Goal: Contribute content: Contribute content

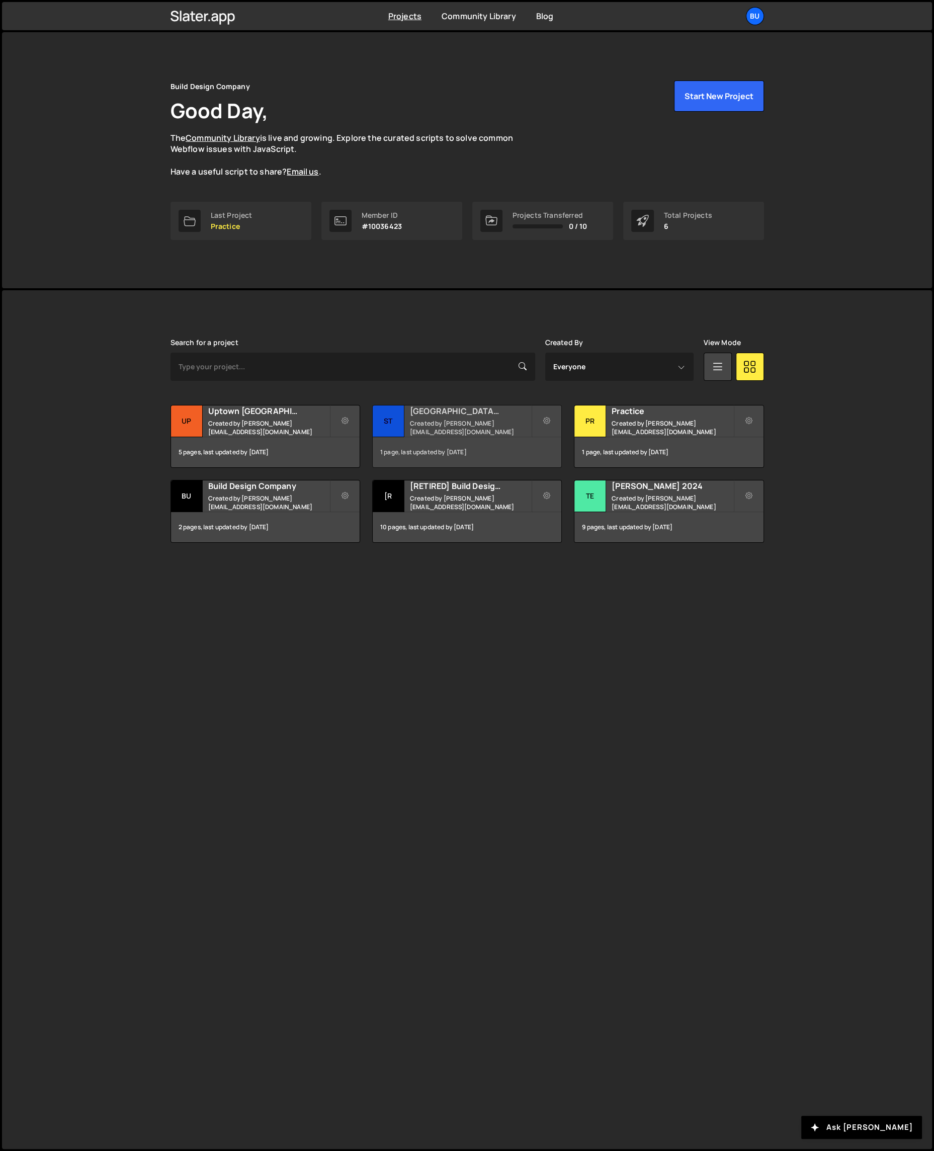
click at [422, 419] on small "Created by sean@builddesigncompany.com" at bounding box center [470, 427] width 121 height 17
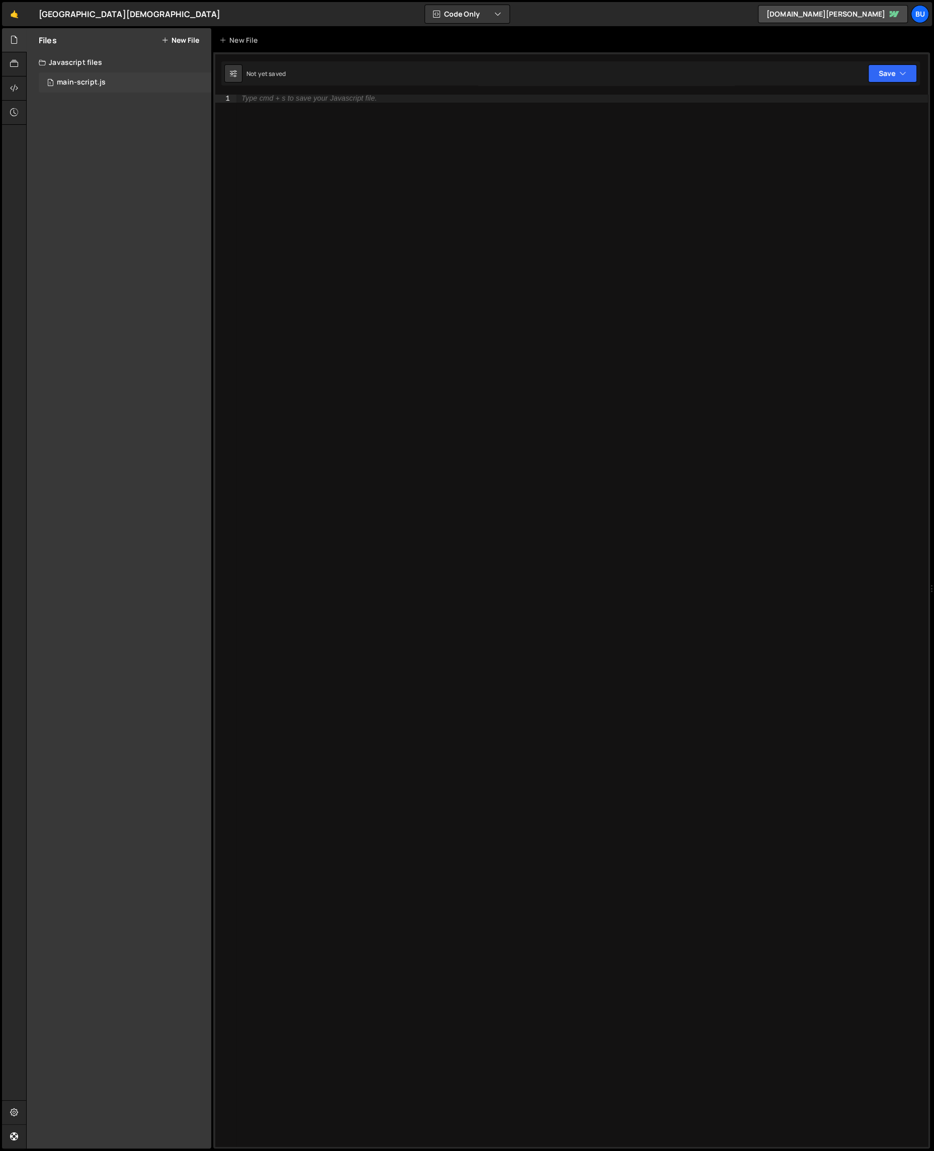
click at [83, 72] on div "1 main-script.js 0" at bounding box center [125, 82] width 173 height 20
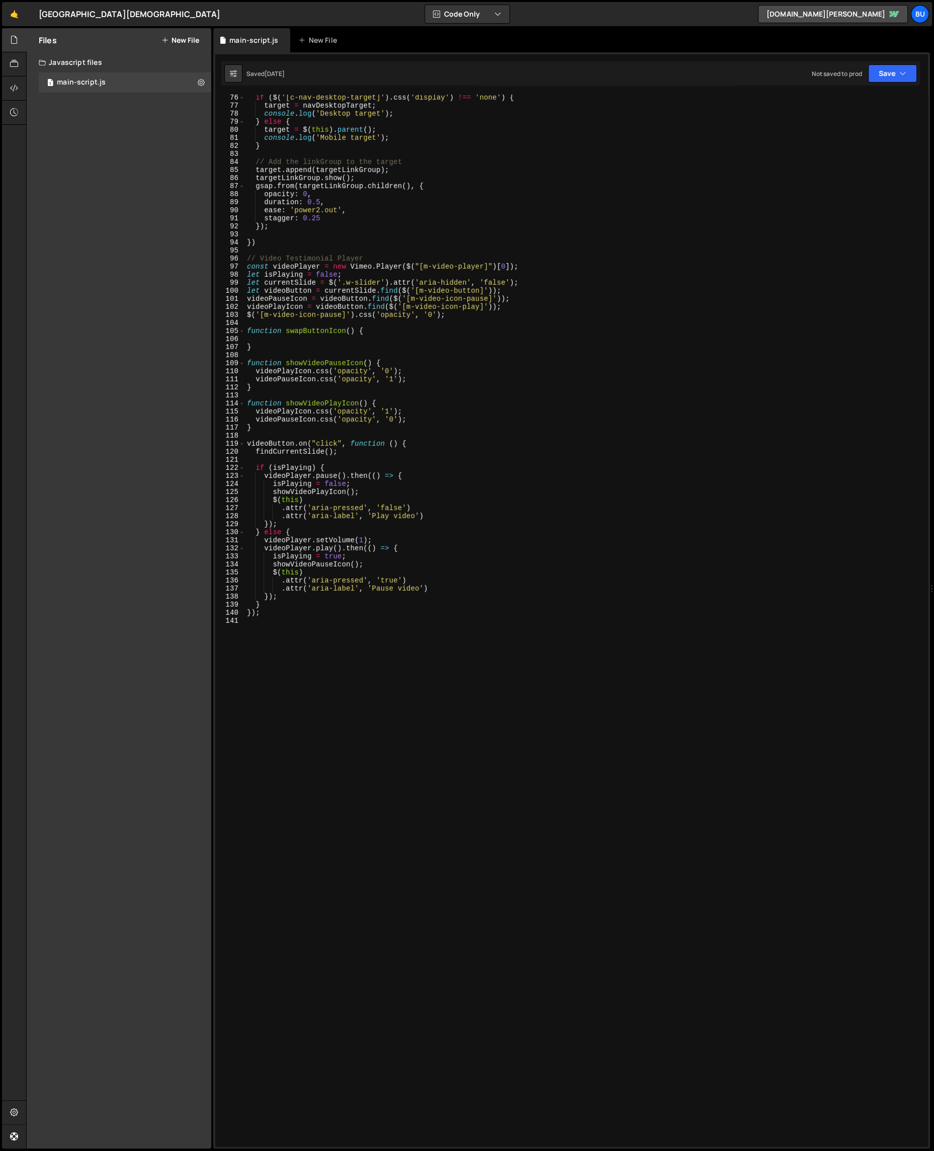
scroll to position [605, 0]
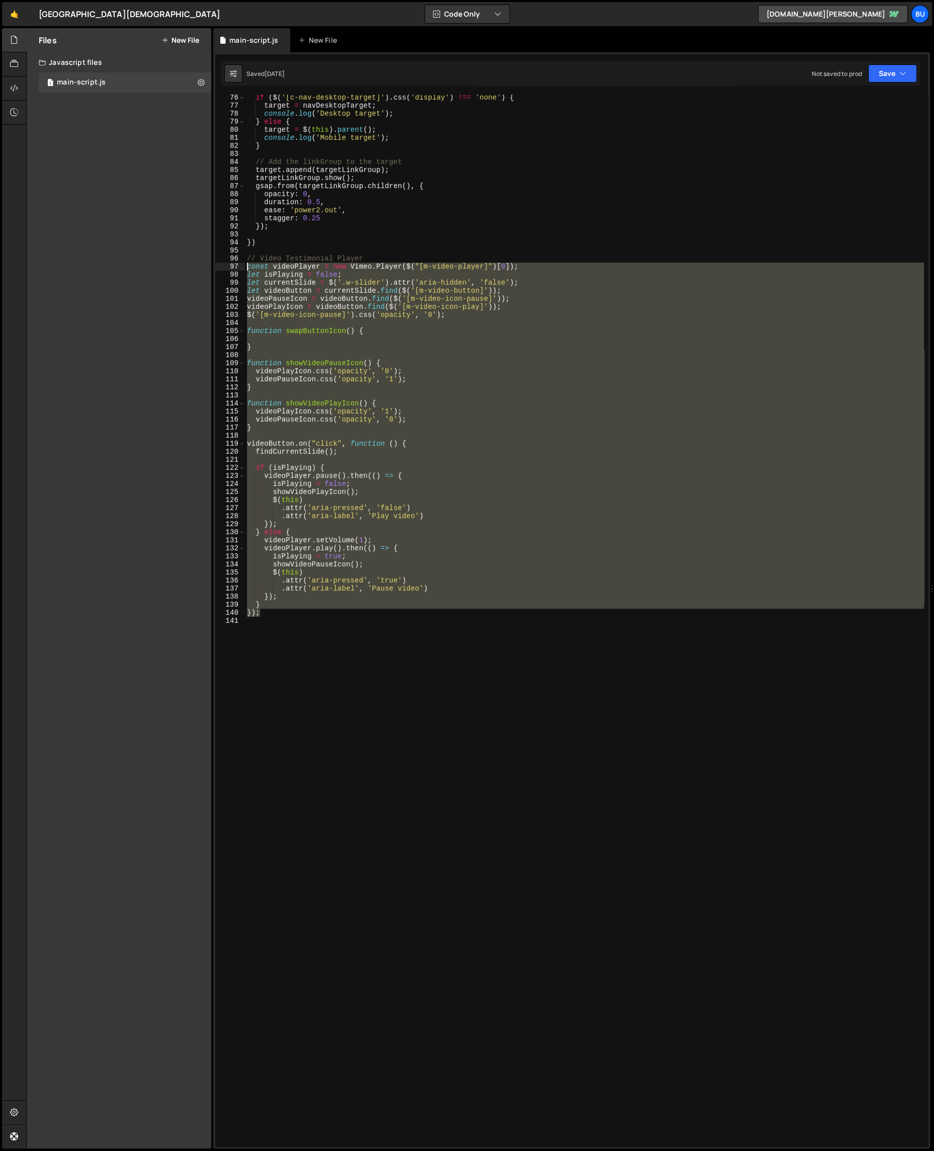
drag, startPoint x: 320, startPoint y: 611, endPoint x: 219, endPoint y: 267, distance: 358.6
click at [220, 266] on div "}); 76 77 78 79 80 81 82 83 84 85 86 87 88 89 90 91 92 93 94 95 96 97 98 99 100…" at bounding box center [571, 621] width 713 height 1052
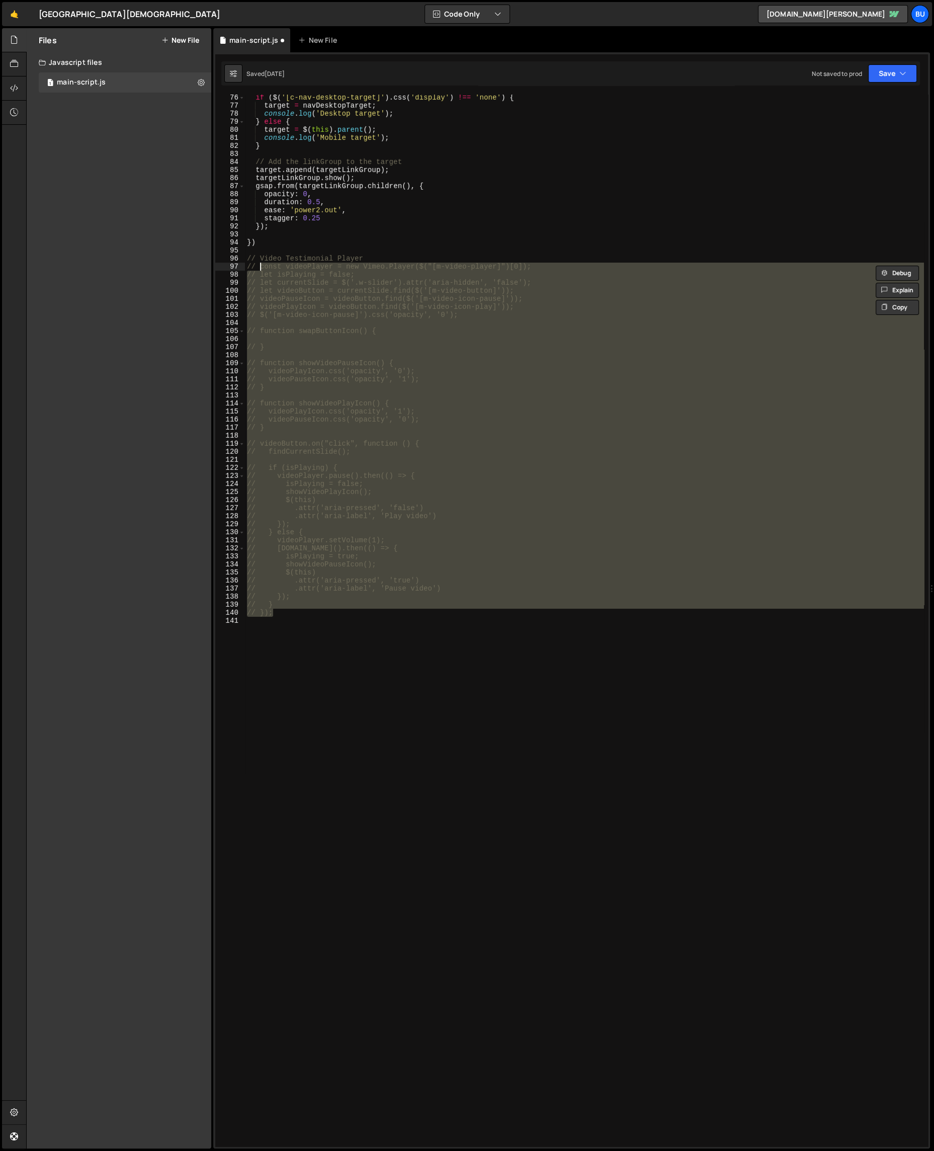
type textarea "// });"
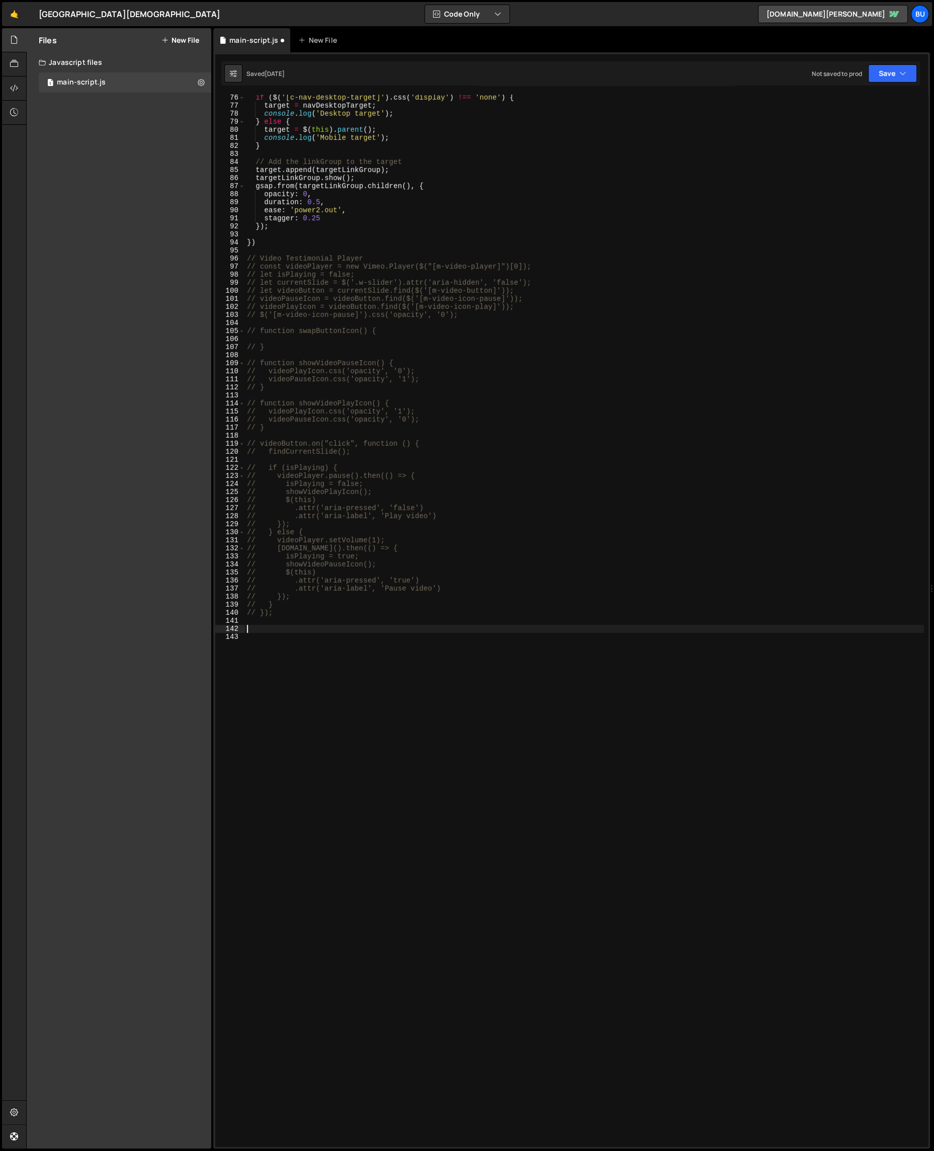
paste textarea "</script>"
type textarea "</script>"
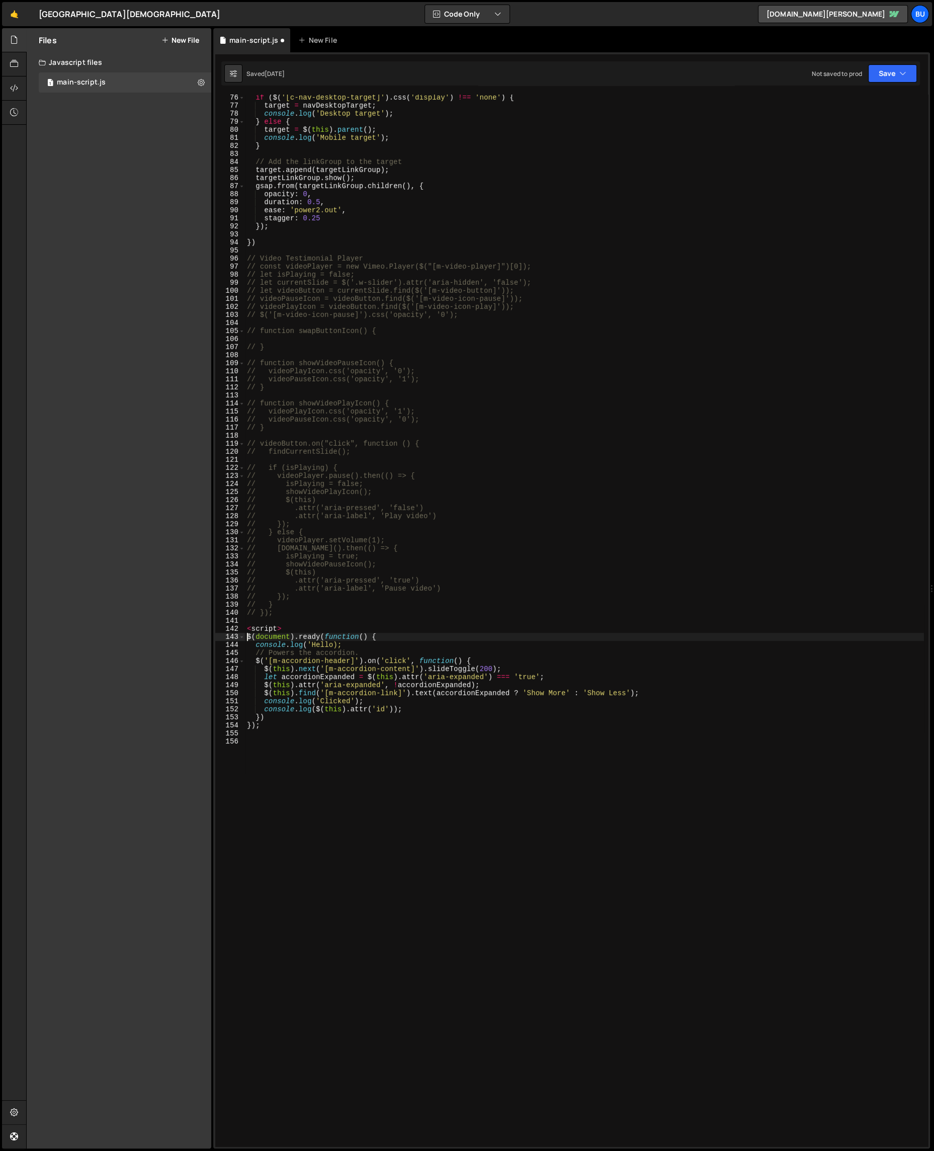
type textarea "<script>"
type textarea "$(document).ready(function() {"
type textarea "});"
type textarea "console.clear();"
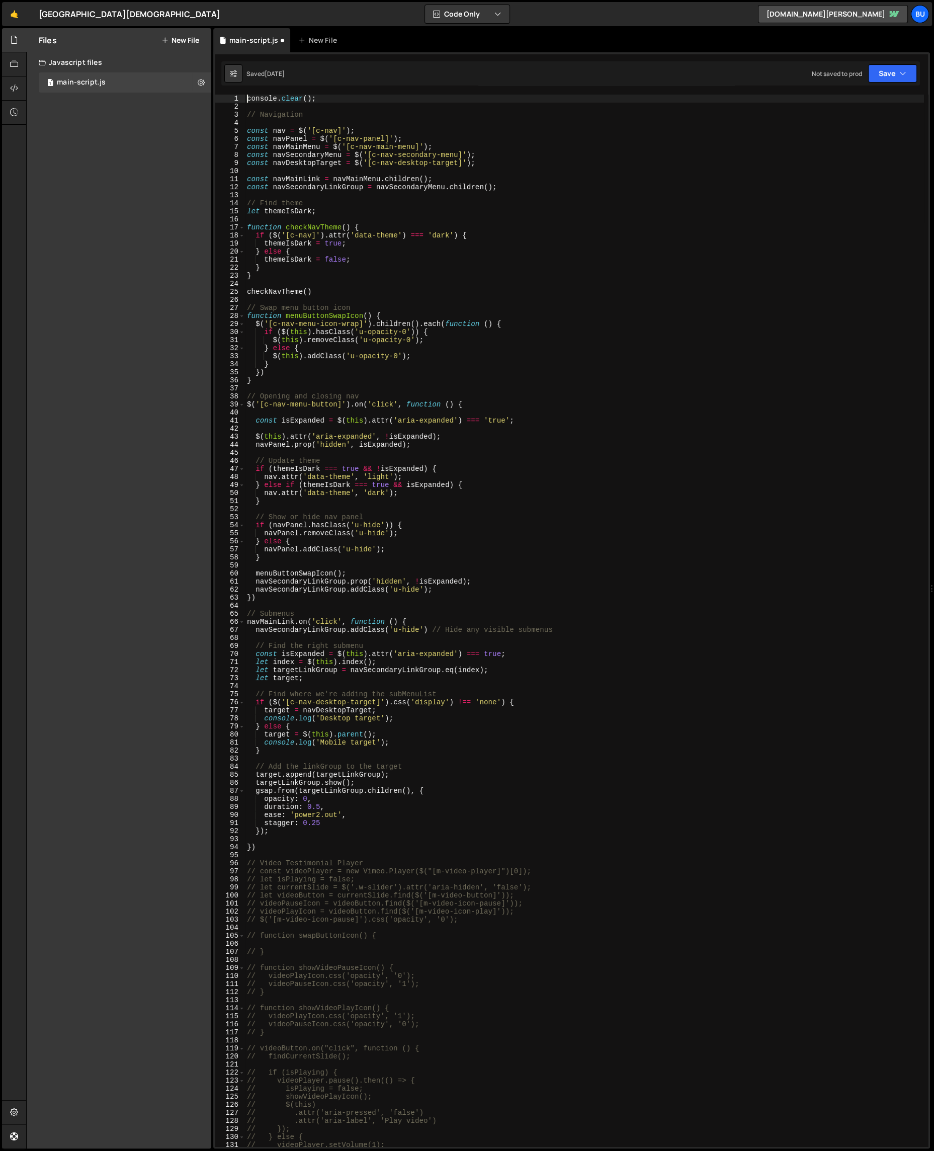
scroll to position [0, 0]
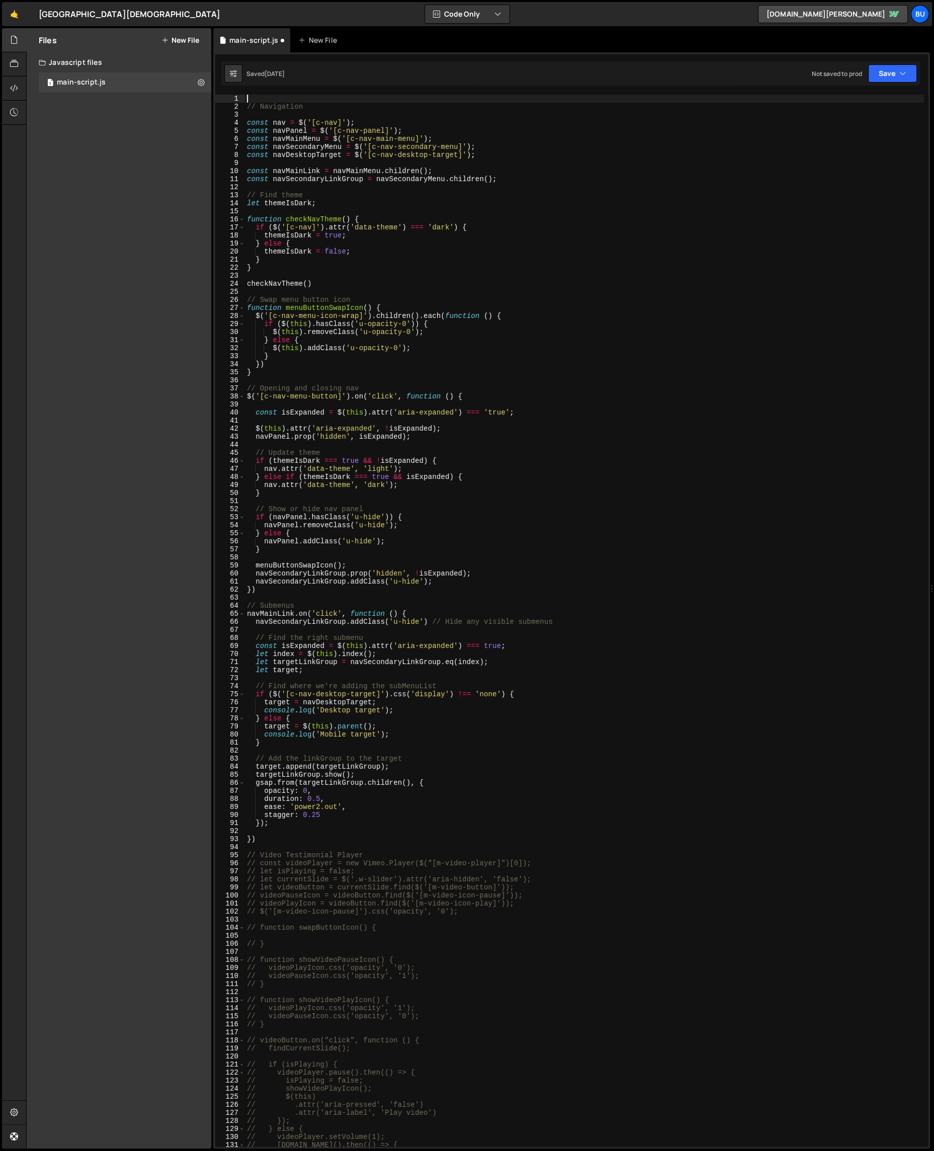
type textarea "// Navigation"
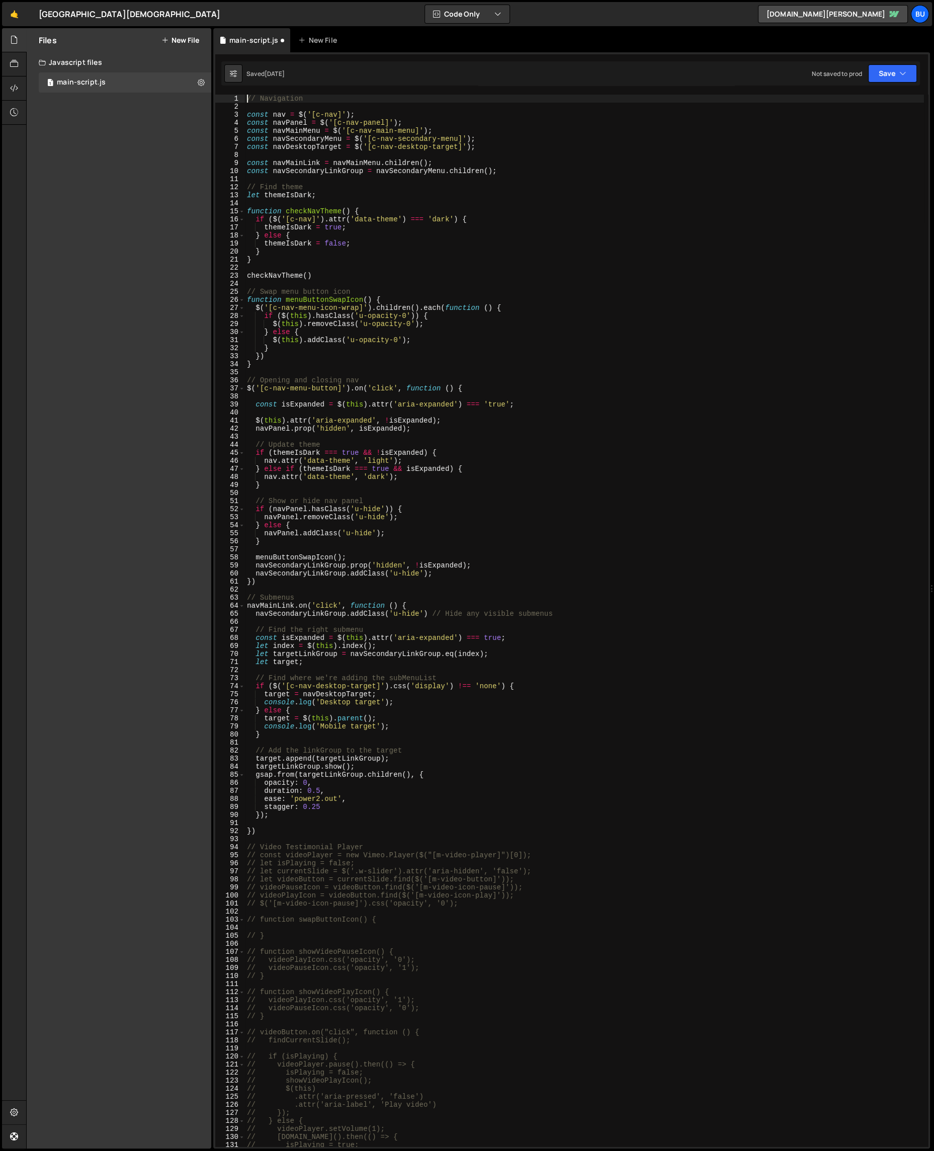
scroll to position [179, 0]
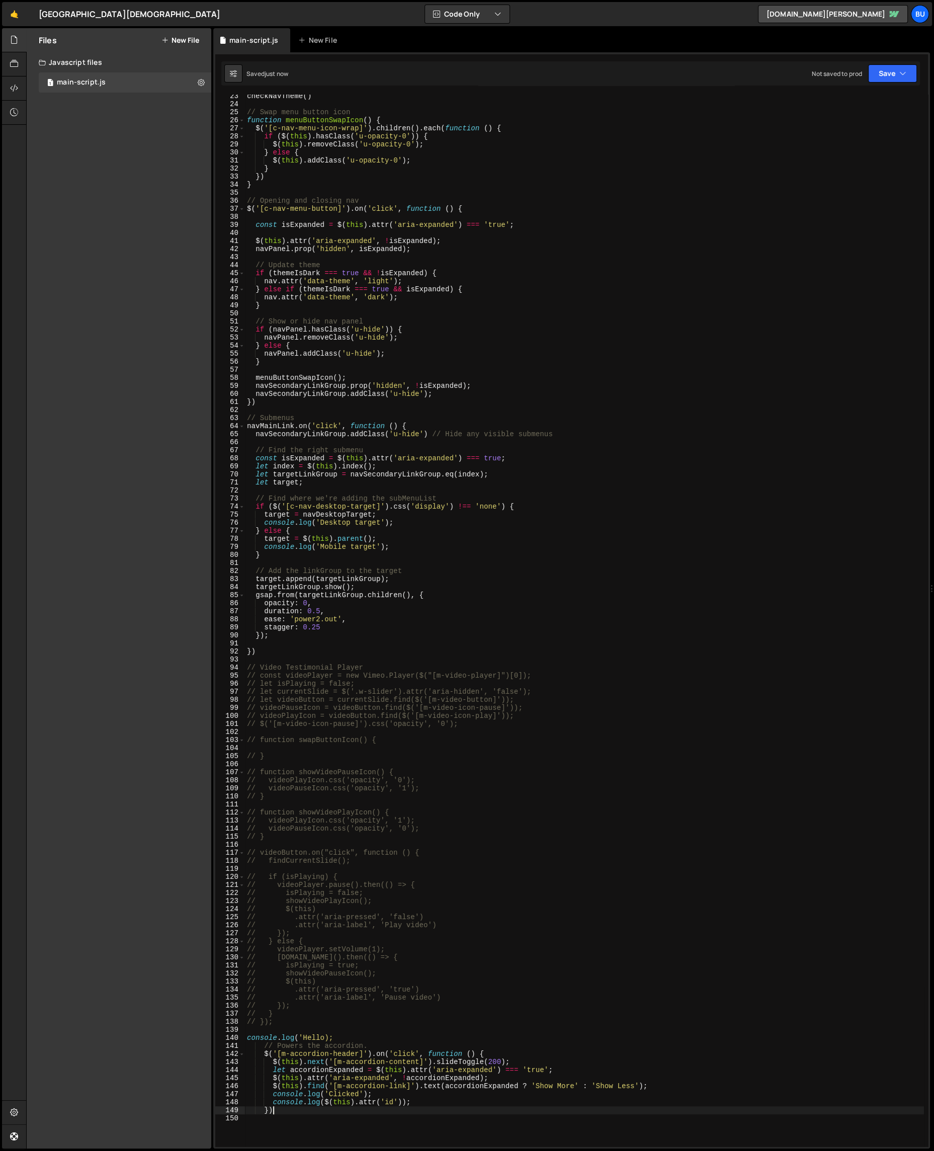
click at [307, 1112] on div "checkNavTheme ( ) // Swap menu button icon function menuButtonSwapIcon ( ) { $ …" at bounding box center [584, 626] width 679 height 1068
click at [396, 1045] on div "checkNavTheme ( ) // Swap menu button icon function menuButtonSwapIcon ( ) { $ …" at bounding box center [584, 626] width 679 height 1068
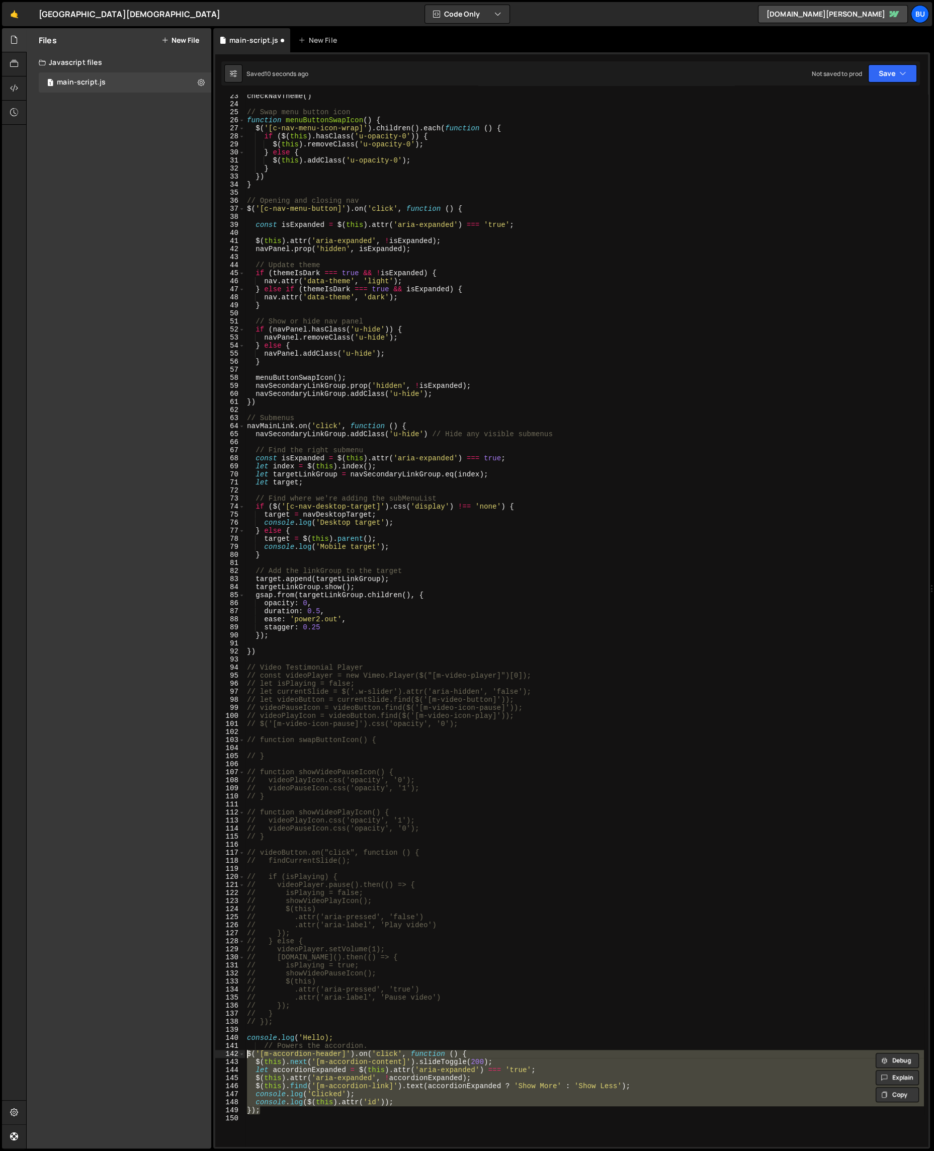
click at [408, 1039] on div "checkNavTheme ( ) // Swap menu button icon function menuButtonSwapIcon ( ) { $ …" at bounding box center [584, 626] width 679 height 1068
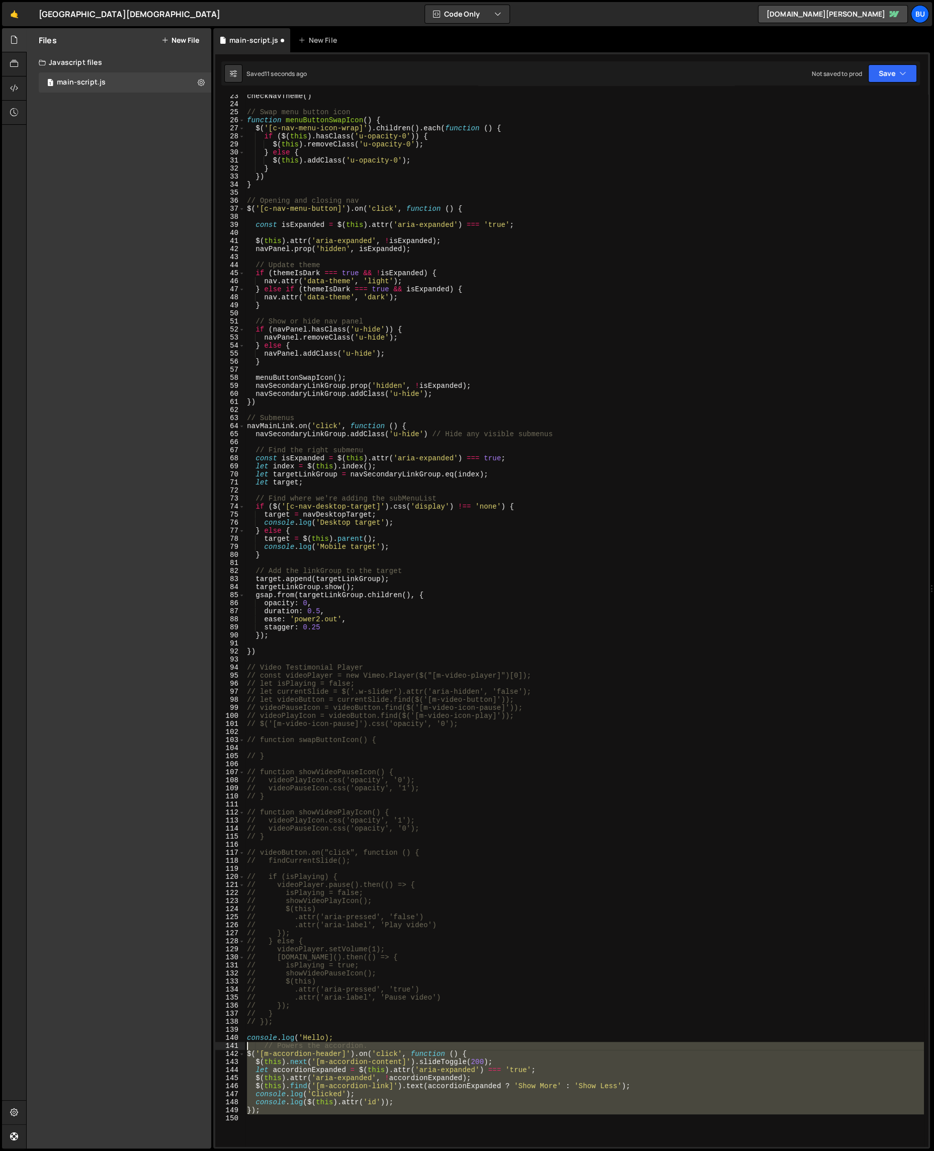
drag, startPoint x: 294, startPoint y: 1116, endPoint x: 239, endPoint y: 1048, distance: 87.6
click at [239, 1048] on div "console.log('Hello); 23 24 25 26 27 28 29 30 31 32 33 34 35 36 37 38 39 40 41 4…" at bounding box center [571, 621] width 713 height 1052
click at [244, 1054] on span at bounding box center [242, 1054] width 6 height 8
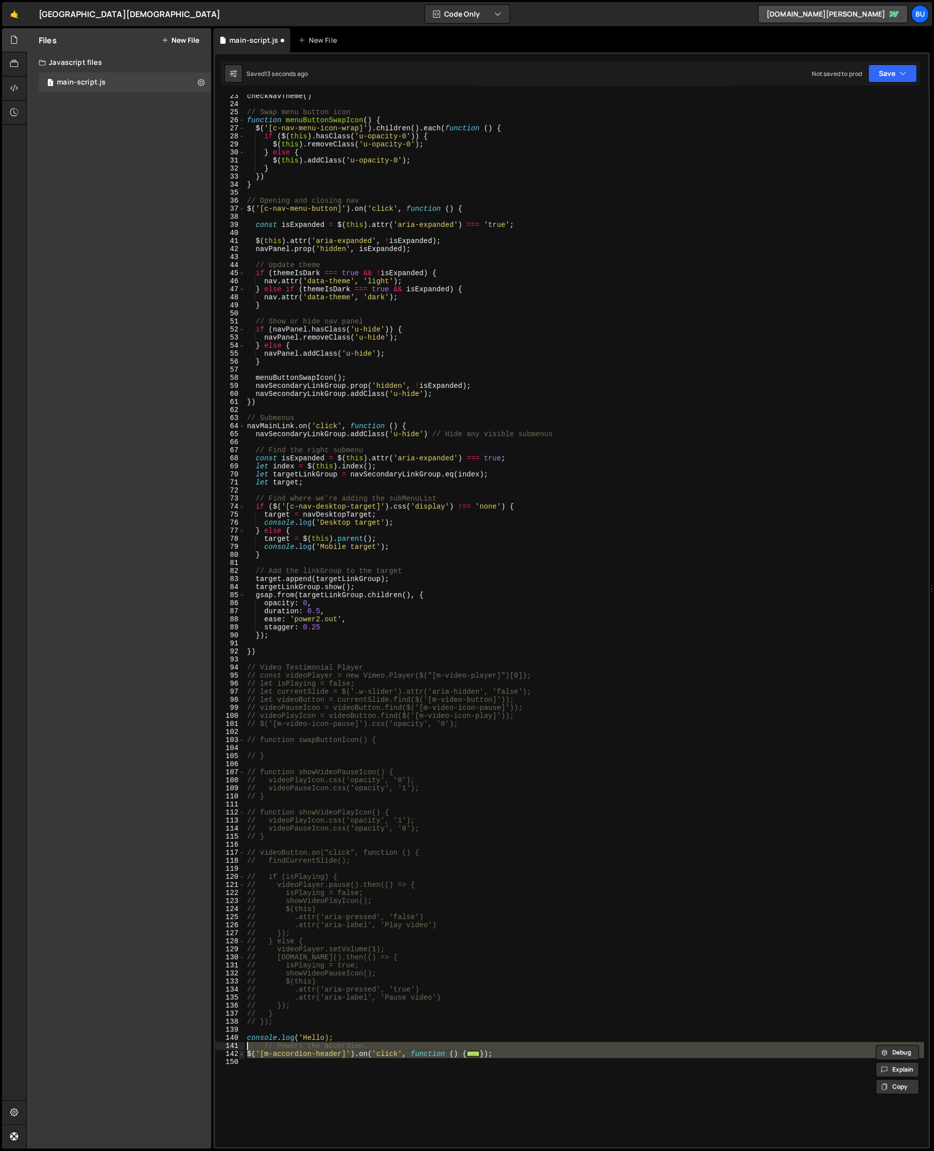
click at [243, 1056] on span at bounding box center [242, 1054] width 6 height 8
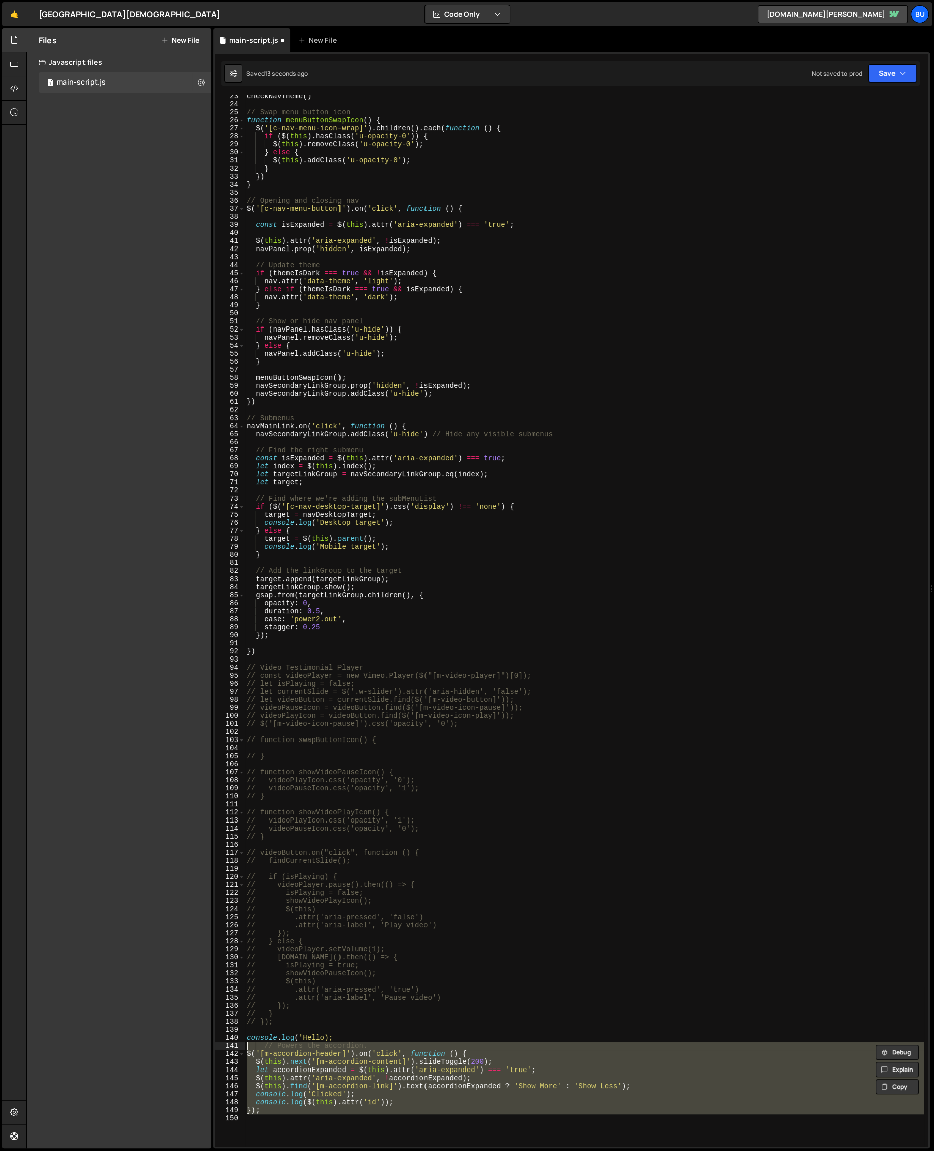
click at [252, 1055] on div "checkNavTheme ( ) // Swap menu button icon function menuButtonSwapIcon ( ) { $ …" at bounding box center [584, 621] width 679 height 1052
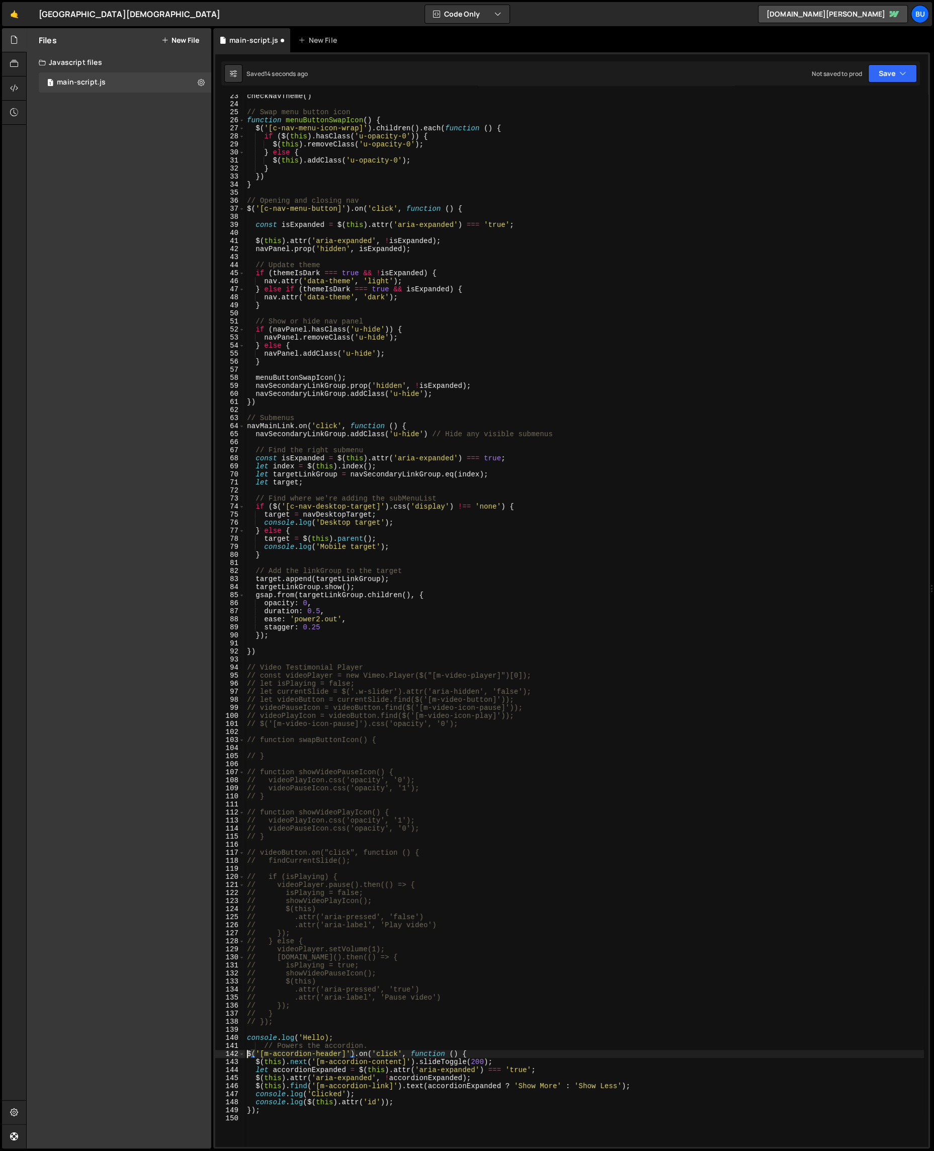
click at [248, 1055] on div "checkNavTheme ( ) // Swap menu button icon function menuButtonSwapIcon ( ) { $ …" at bounding box center [584, 626] width 679 height 1068
click at [500, 1050] on div "checkNavTheme ( ) // Swap menu button icon function menuButtonSwapIcon ( ) { $ …" at bounding box center [584, 626] width 679 height 1068
click at [343, 1040] on div "checkNavTheme ( ) // Swap menu button icon function menuButtonSwapIcon ( ) { $ …" at bounding box center [584, 626] width 679 height 1068
click at [368, 1038] on div "checkNavTheme ( ) // Swap menu button icon function menuButtonSwapIcon ( ) { $ …" at bounding box center [584, 626] width 679 height 1068
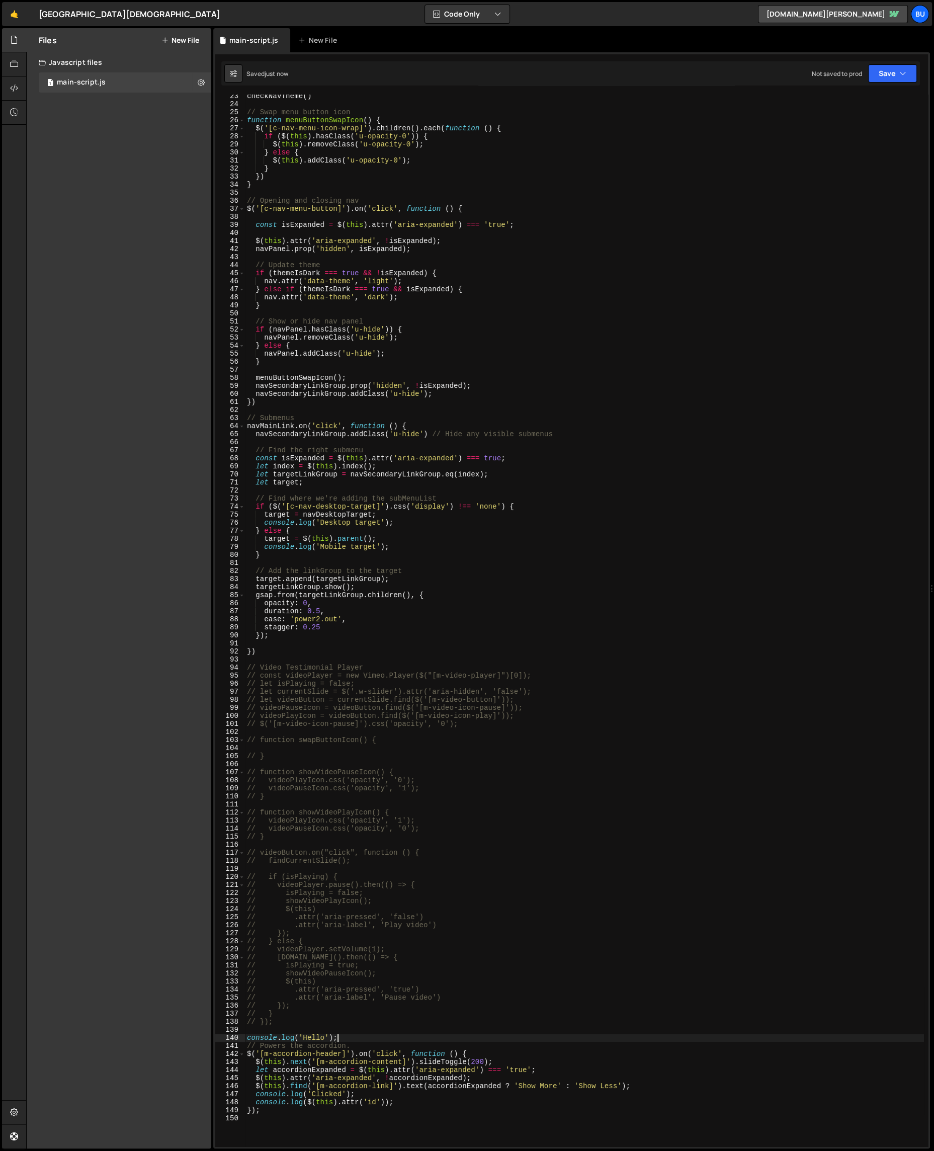
type textarea "console.log('Hello');"
type textarea "console.log('Clicked'); console.log($(this).attr('id'));"
type textarea "$(this).find('[m-accordion-link]').text(accordionExpanded ? 'Show More' : 'Show…"
click at [47, 163] on div "Files New File Javascript files 1 main-script.js 0 CSS files Copy share link Ed…" at bounding box center [119, 588] width 185 height 1120
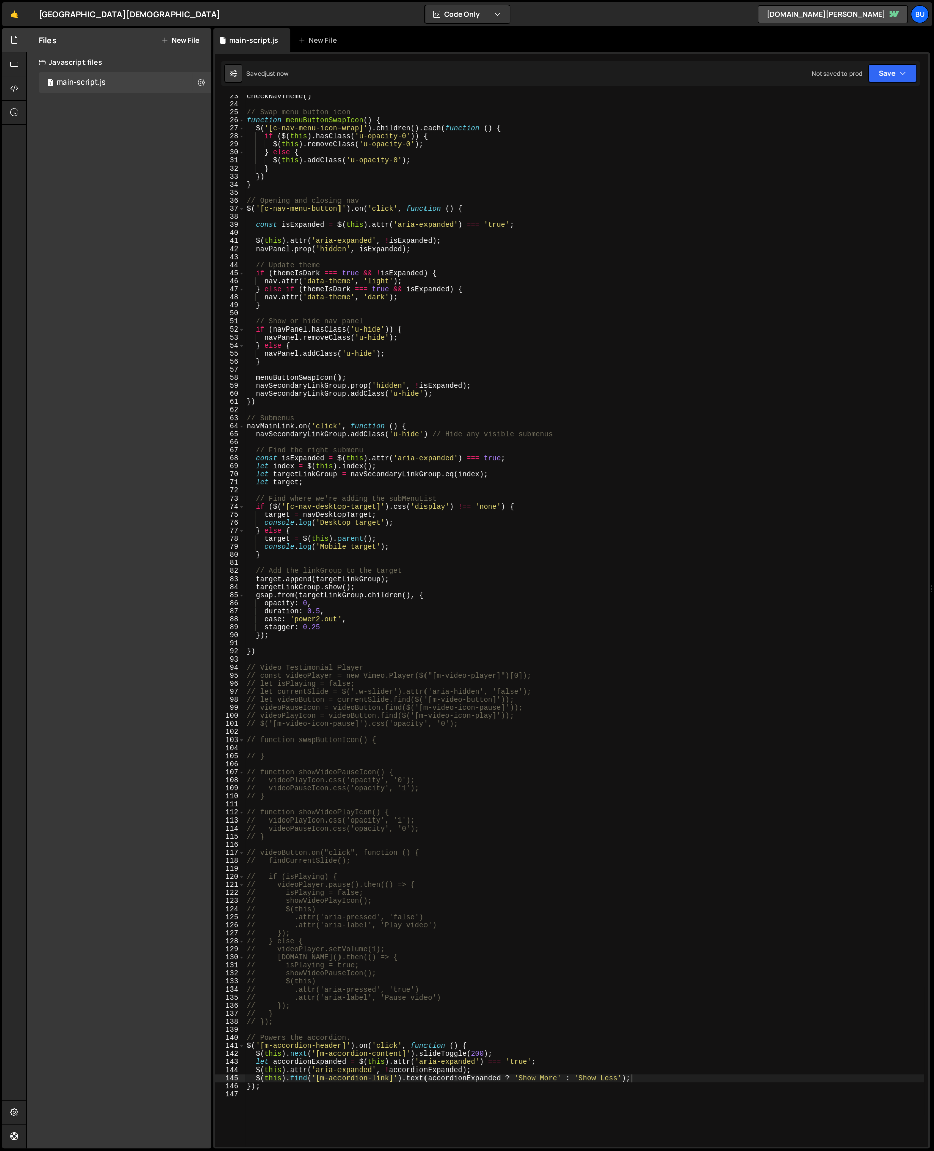
drag, startPoint x: 181, startPoint y: 36, endPoint x: 186, endPoint y: 40, distance: 6.8
click at [181, 36] on button "New File" at bounding box center [180, 40] width 38 height 8
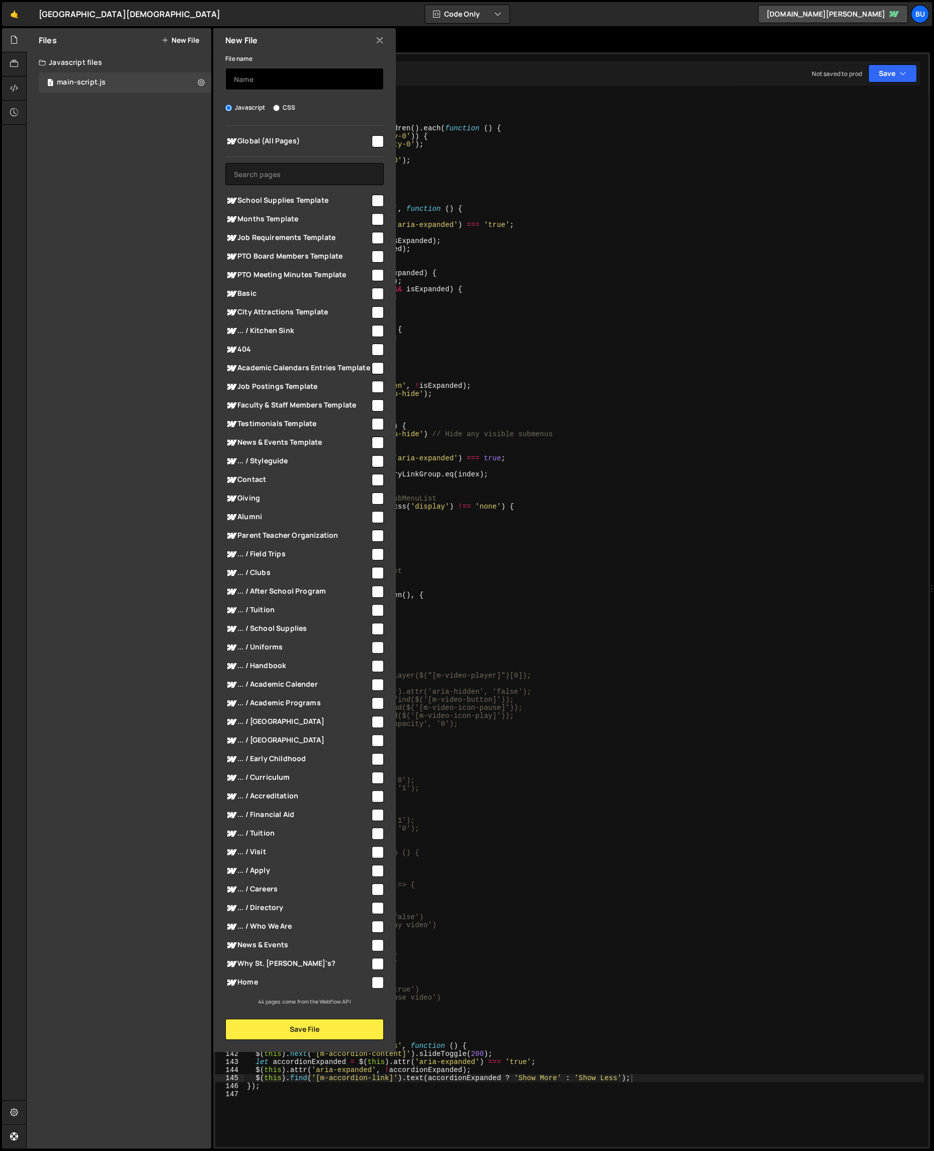
click at [275, 72] on input "text" at bounding box center [304, 79] width 158 height 22
type input "component-accordion"
click at [379, 628] on input "checkbox" at bounding box center [378, 629] width 12 height 12
checkbox input "true"
click at [347, 1028] on button "Save File" at bounding box center [304, 1028] width 158 height 21
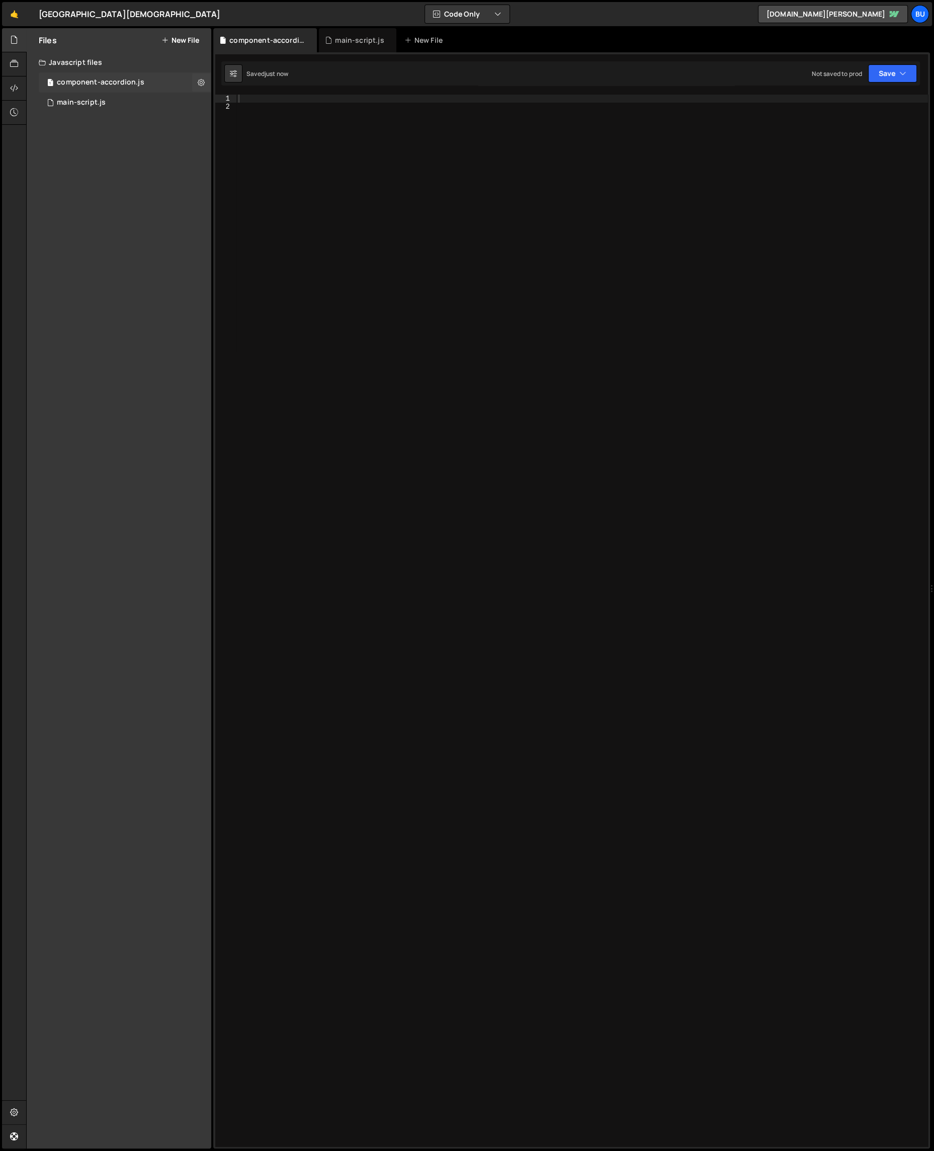
click at [140, 79] on div "component-accordion.js" at bounding box center [101, 82] width 88 height 9
drag, startPoint x: 100, startPoint y: 99, endPoint x: 121, endPoint y: 126, distance: 33.7
click at [100, 99] on div "main-script.js" at bounding box center [81, 102] width 49 height 9
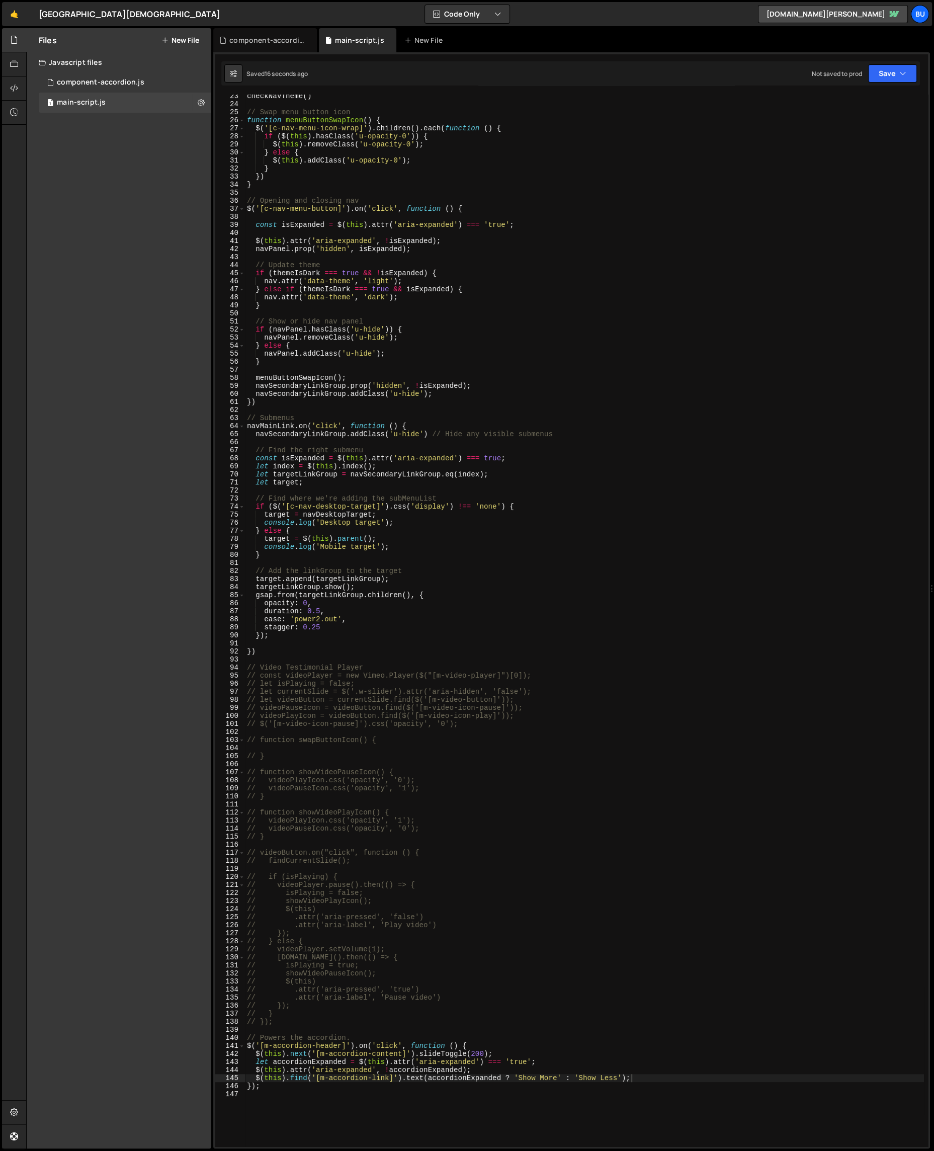
scroll to position [3719, 0]
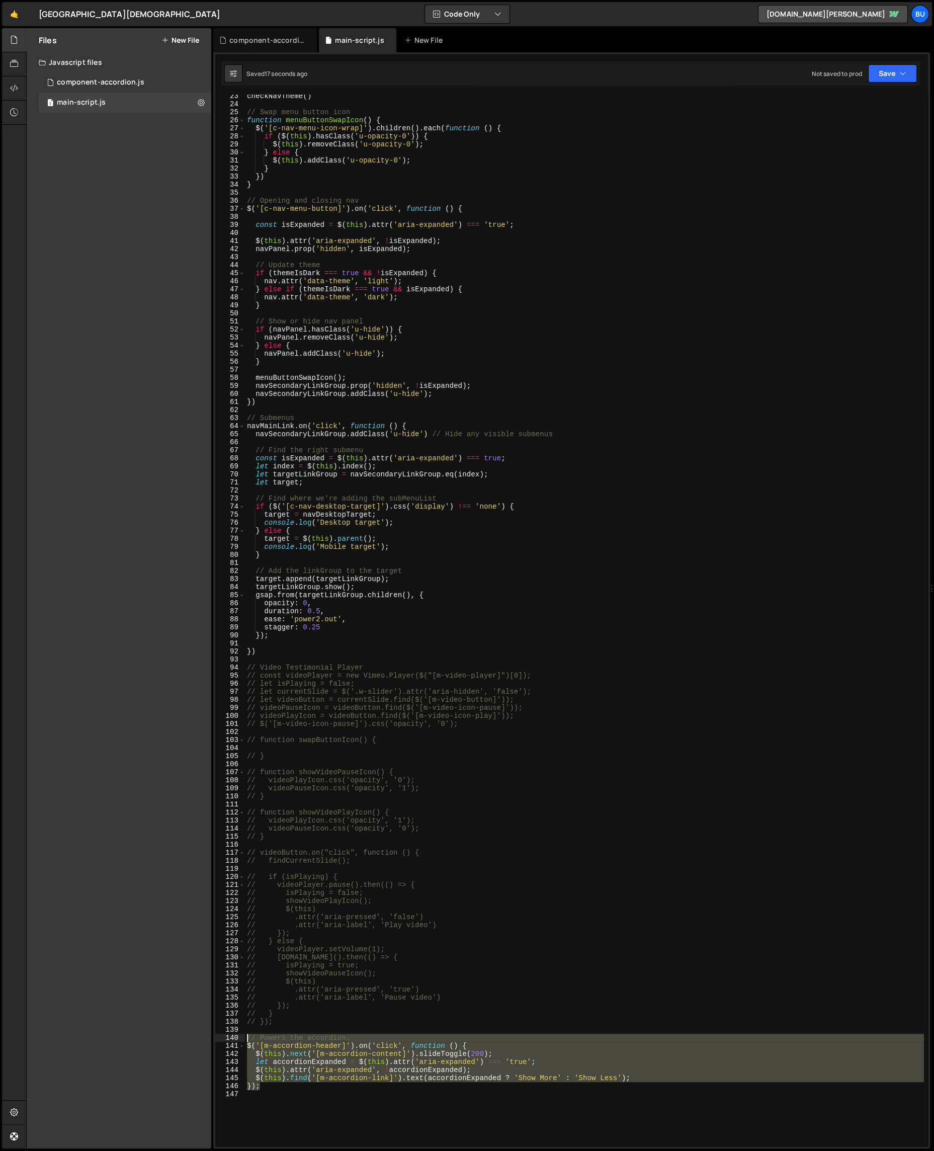
drag, startPoint x: 370, startPoint y: 1087, endPoint x: 246, endPoint y: 1034, distance: 134.7
click at [246, 1034] on div "checkNavTheme ( ) // Swap menu button icon function menuButtonSwapIcon ( ) { $ …" at bounding box center [584, 626] width 679 height 1068
type textarea "// Powers the accordion. $('[m-accordion-header]').on('click', function () {"
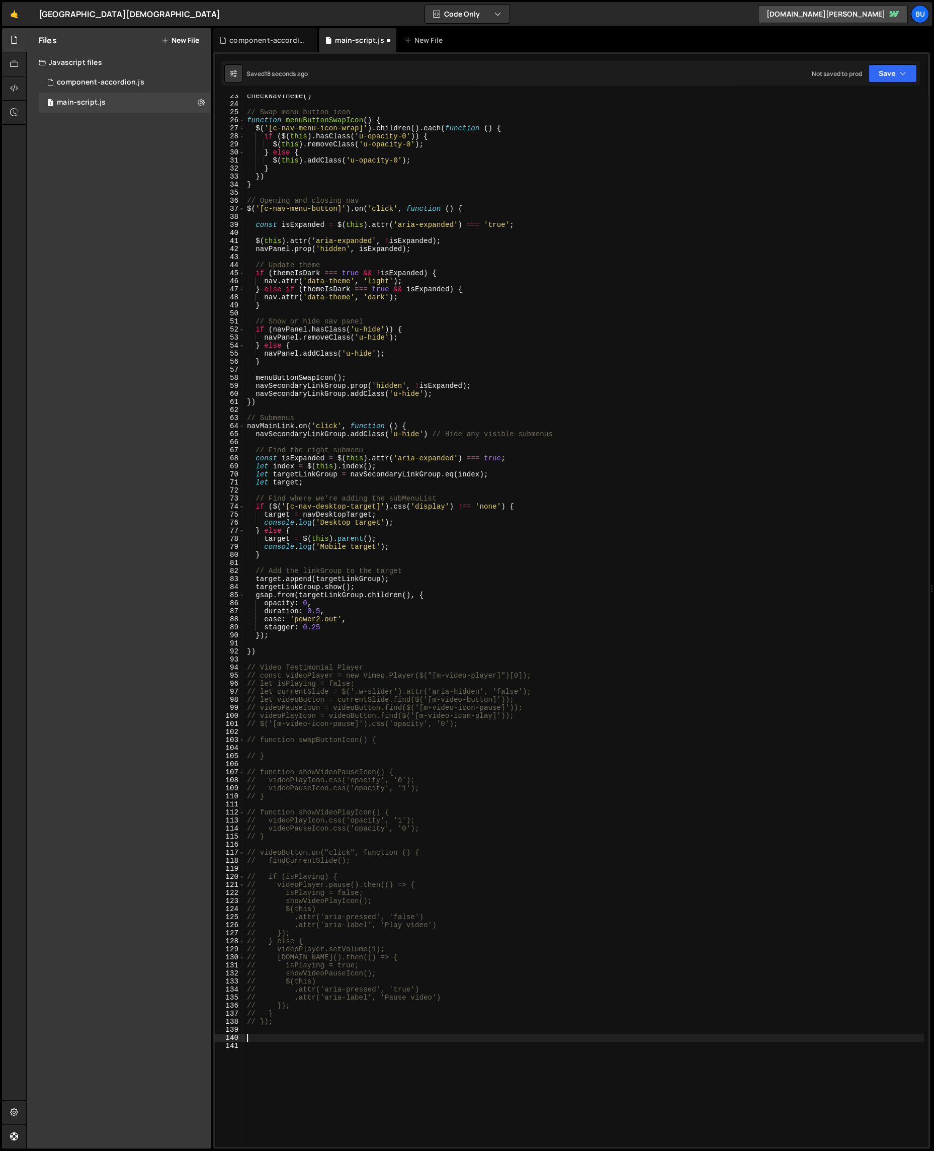
type textarea "// });"
click at [68, 76] on div "1 component-accordion.js 0" at bounding box center [125, 82] width 173 height 20
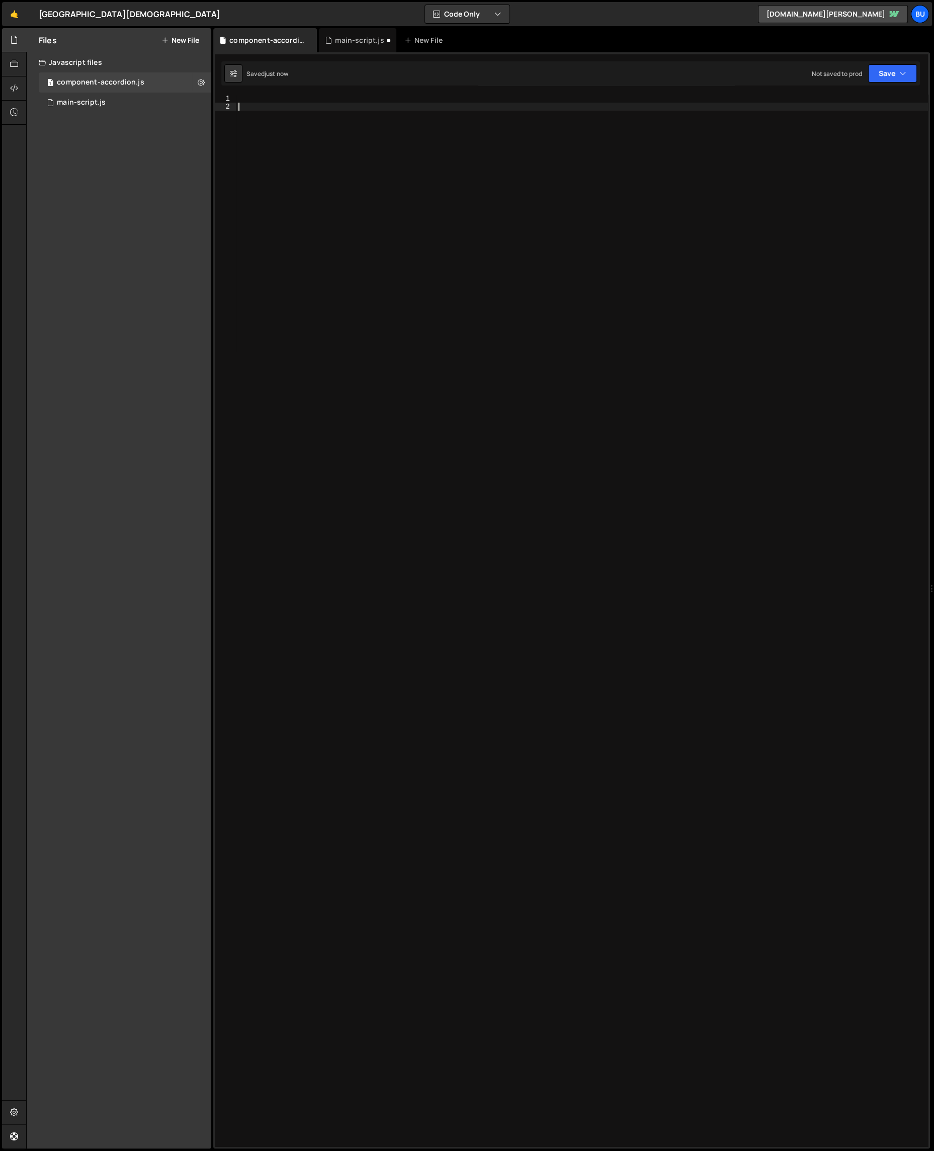
click at [371, 148] on div at bounding box center [582, 629] width 692 height 1068
paste textarea "});"
type textarea "});"
click at [892, 62] on div "Saved 11 seconds ago Not saved to prod Upgrade to Edit Save Save to Staging S S…" at bounding box center [570, 73] width 699 height 24
click at [890, 67] on button "Save" at bounding box center [892, 73] width 49 height 18
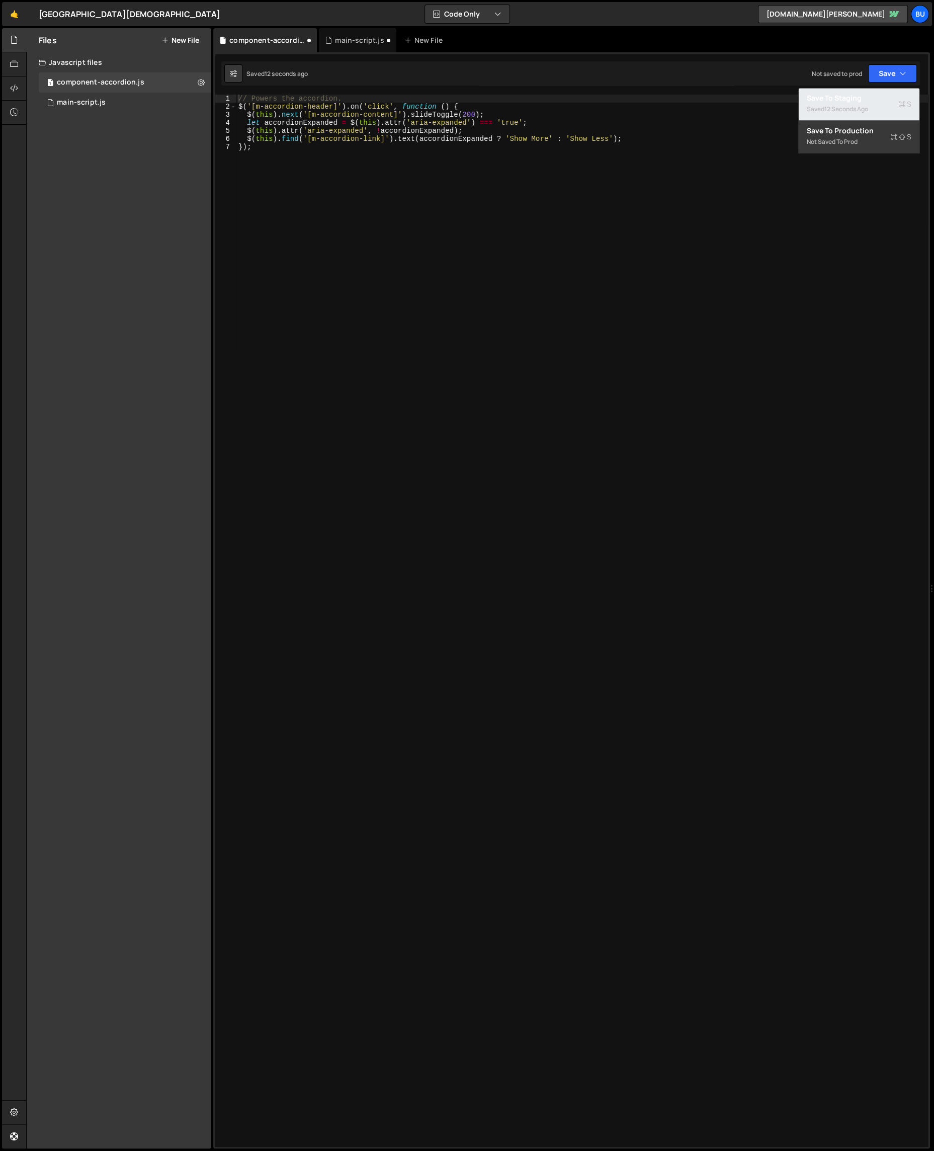
click at [830, 107] on div "12 seconds ago" at bounding box center [846, 109] width 44 height 9
click at [307, 150] on div "// Powers the accordion. $ ( '[m-accordion-header]' ) . on ( 'click' , function…" at bounding box center [582, 629] width 692 height 1068
type textarea "// Powers the accordion."
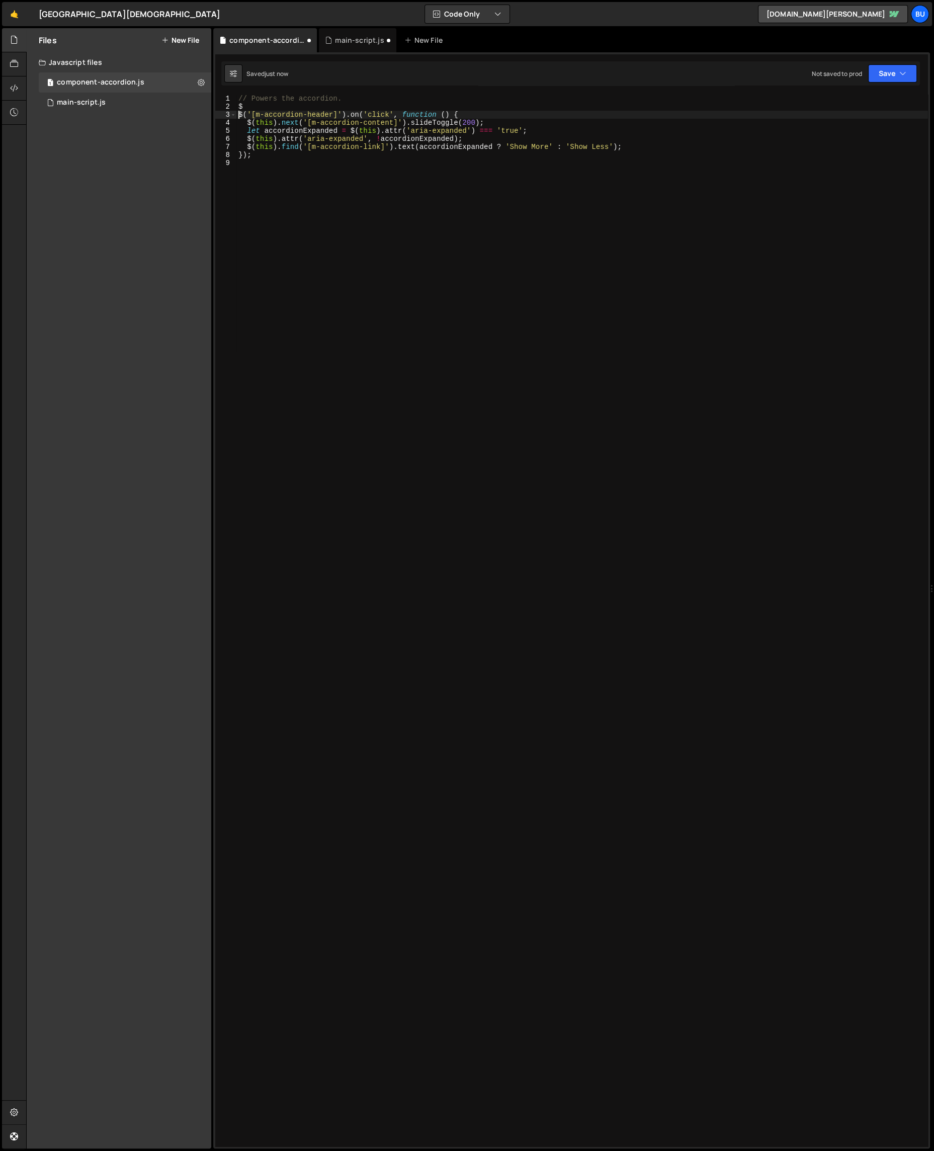
type textarea "$"
type textarea "console.log('accordion');"
click at [388, 202] on div "// Powers the accordion. console . log ( 'accordion' ) ; $ ( '[m-accordion-head…" at bounding box center [582, 629] width 692 height 1068
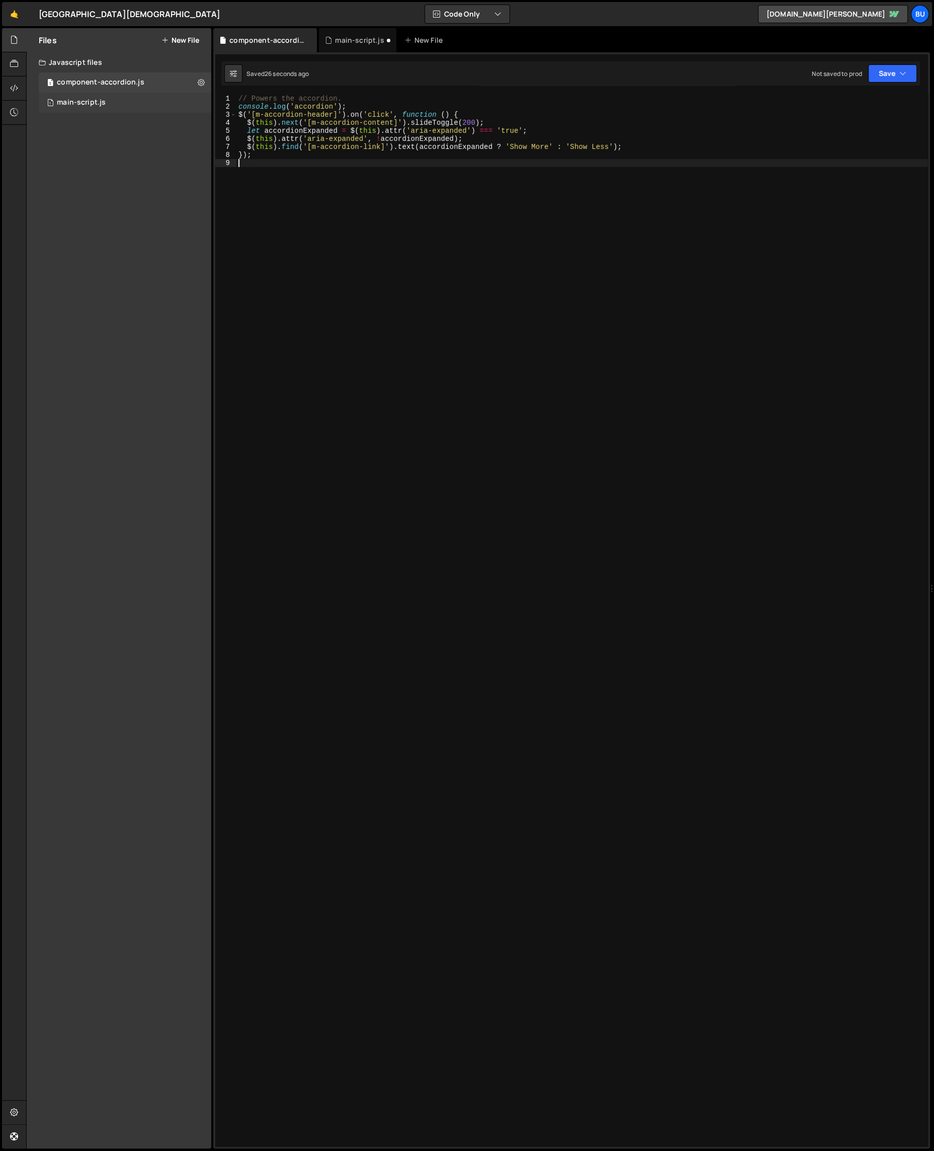
click at [125, 99] on div "1 main-script.js 0" at bounding box center [125, 103] width 173 height 20
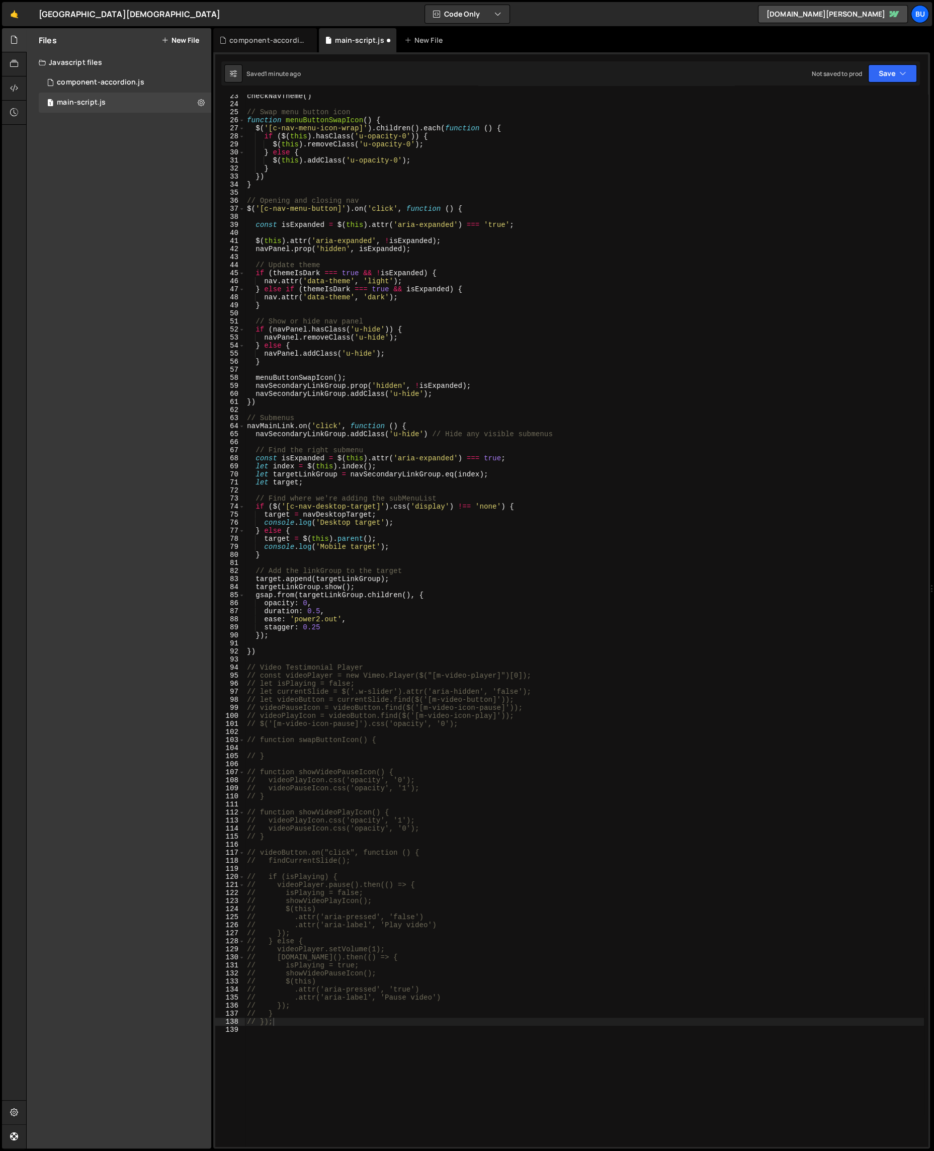
type textarea "$(this).attr('aria-expanded', !isExpanded);"
click at [400, 242] on div "checkNavTheme ( ) // Swap menu button icon function menuButtonSwapIcon ( ) { $ …" at bounding box center [584, 626] width 679 height 1068
click at [678, 230] on div "checkNavTheme ( ) // Swap menu button icon function menuButtonSwapIcon ( ) { $ …" at bounding box center [584, 626] width 679 height 1068
